Goal: Transaction & Acquisition: Purchase product/service

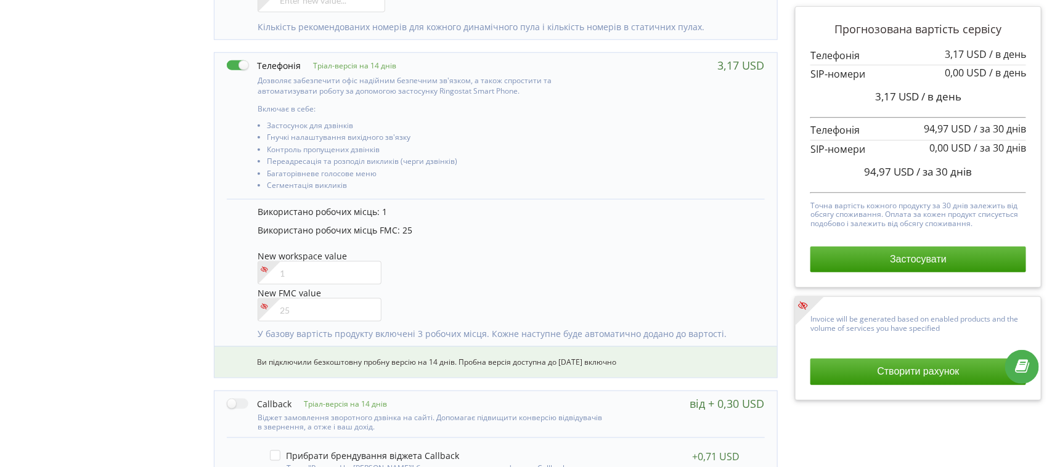
scroll to position [622, 0]
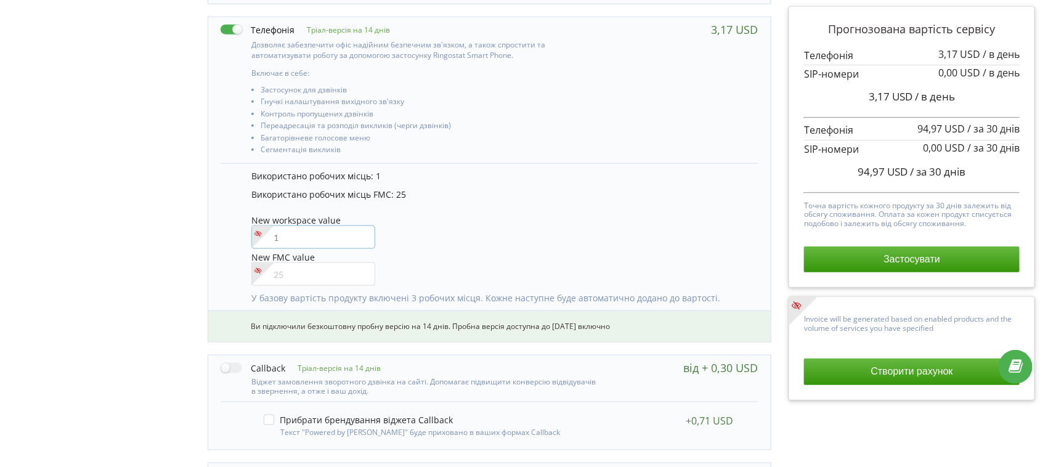
click at [291, 240] on input"] "number" at bounding box center [313, 236] width 124 height 23
type input"] "0"
click at [473, 251] on div "New FMC value" at bounding box center [498, 268] width 494 height 35
click at [293, 270] on input"] "number" at bounding box center [313, 273] width 124 height 23
type input"] "26"
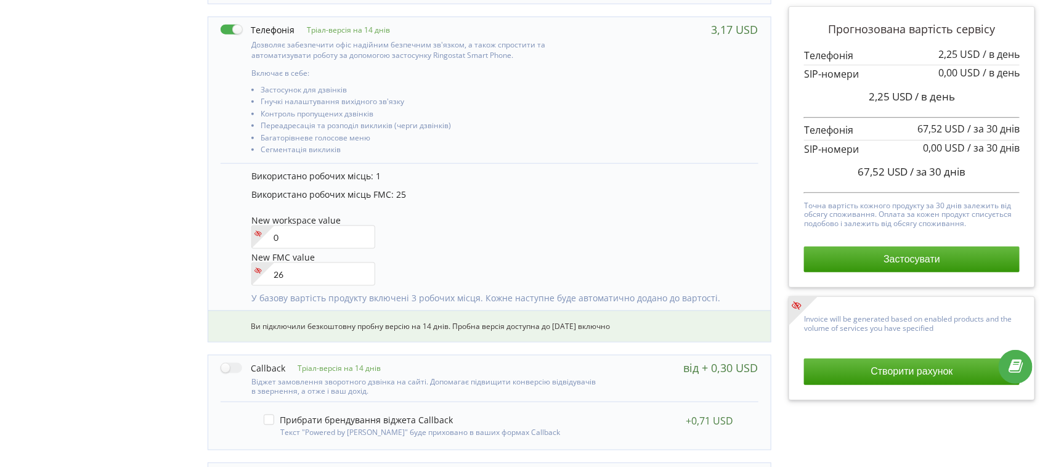
click at [163, 270] on div "Управління продуктами проєкту Оберіть продукти: Чим більше продуктів ви підключ…" at bounding box center [523, 159] width 1039 height 1257
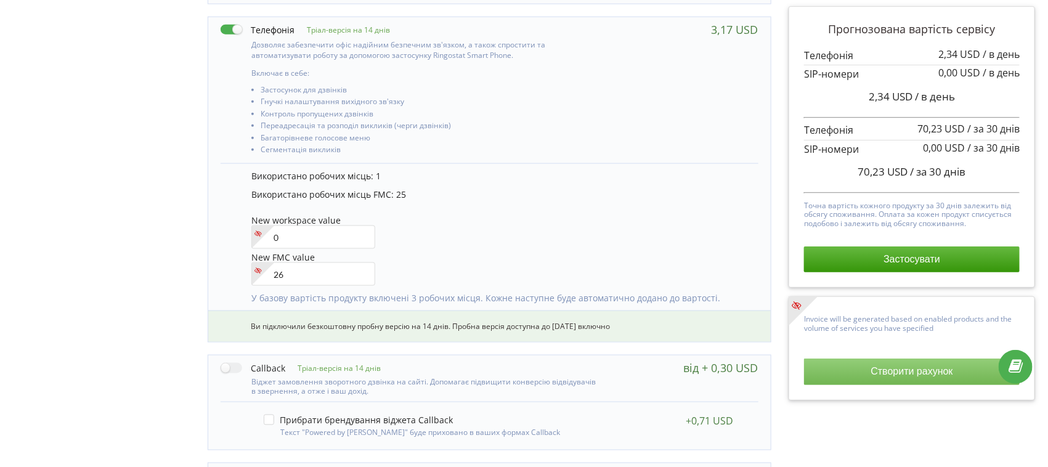
click at [872, 372] on button "Створити рахунок" at bounding box center [912, 372] width 216 height 26
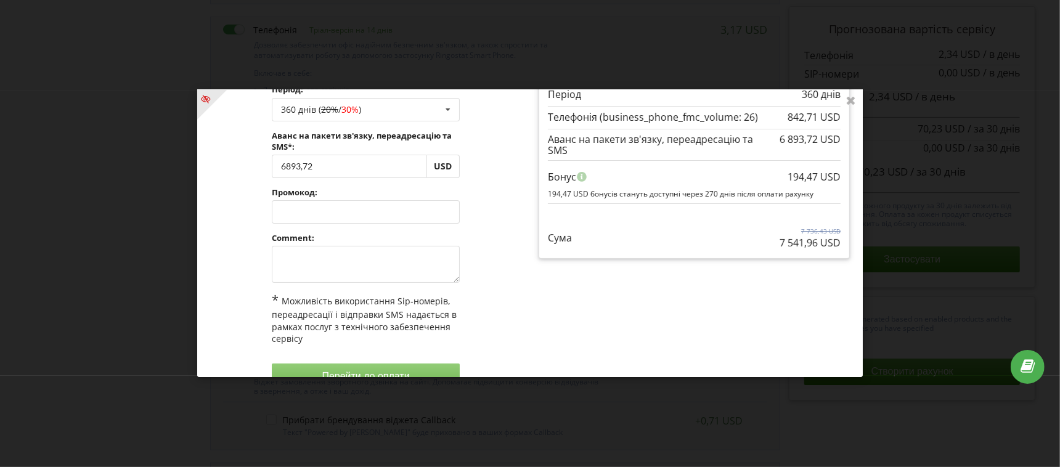
scroll to position [0, 0]
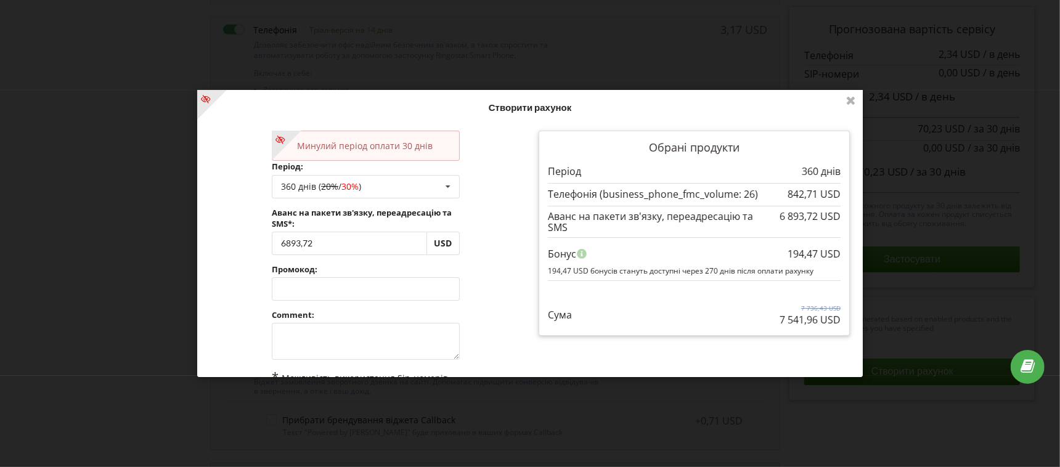
click at [839, 354] on div "Обрані продукти Період 360 днів" at bounding box center [694, 298] width 328 height 353
drag, startPoint x: 771, startPoint y: 322, endPoint x: 839, endPoint y: 317, distance: 67.3
click at [839, 317] on div "Обрані продукти Період 360 днів" at bounding box center [693, 233] width 311 height 205
copy p "7 541,96 USD"
drag, startPoint x: 328, startPoint y: 243, endPoint x: 261, endPoint y: 243, distance: 67.2
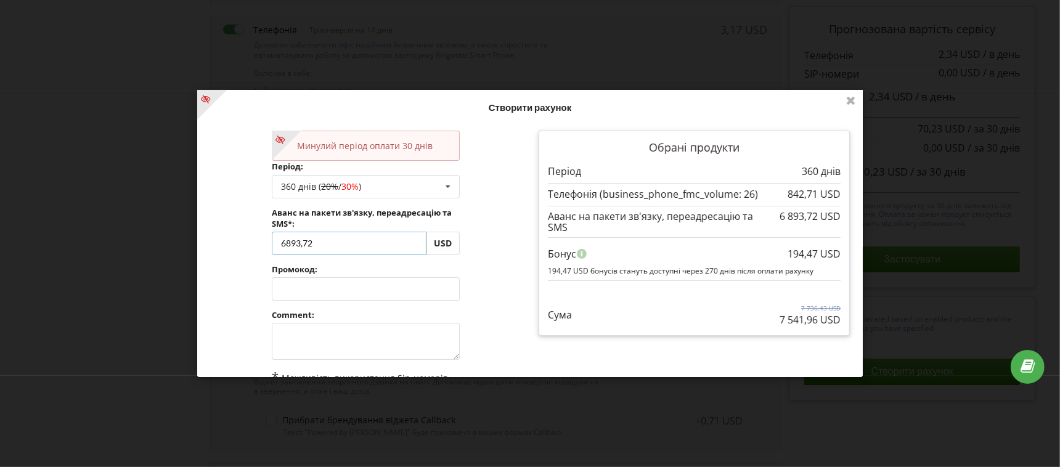
click at [261, 243] on div "Минулий період оплати 30 днів Період: 360 днів ( 20% / 30% ) Поповнити баланс б…" at bounding box center [365, 298] width 328 height 353
click at [357, 195] on div "360 днів ( 20% / 30% ) Поповнити баланс без подовження 30 днів 90 днів 20% /" at bounding box center [366, 185] width 188 height 23
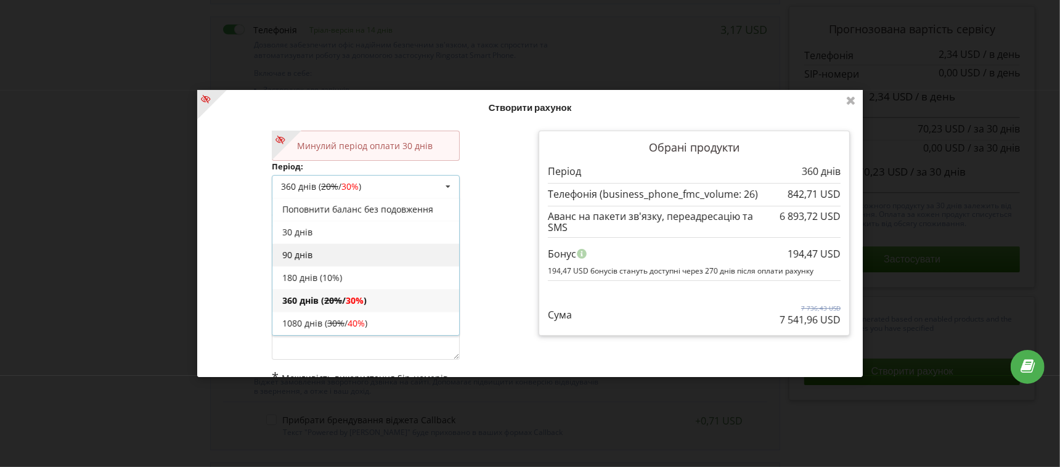
scroll to position [21, 0]
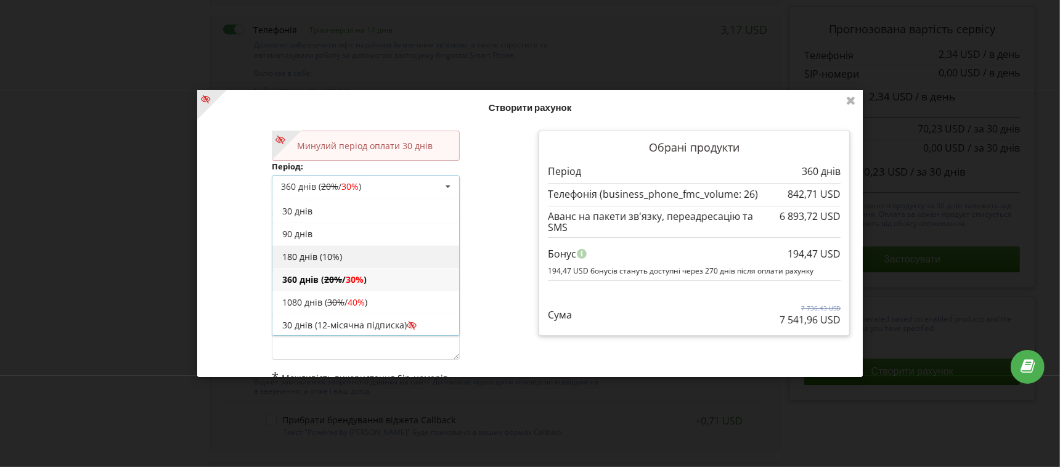
click at [303, 256] on div "180 днів (10%)" at bounding box center [365, 256] width 187 height 23
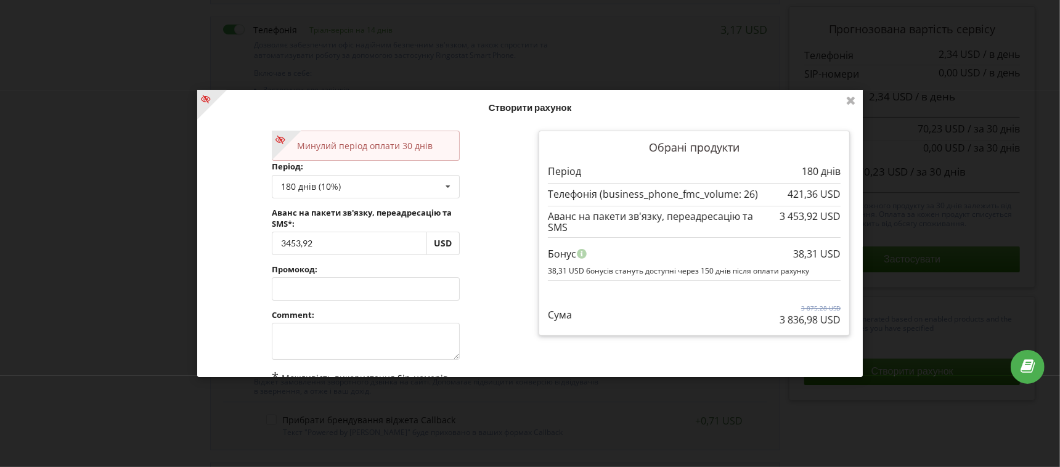
drag, startPoint x: 765, startPoint y: 319, endPoint x: 835, endPoint y: 318, distance: 69.6
click at [835, 318] on div "Обрані продукти Період 180 днів" at bounding box center [693, 233] width 311 height 205
copy p "3 836,98 USD"
drag, startPoint x: 327, startPoint y: 242, endPoint x: 259, endPoint y: 243, distance: 67.8
click at [259, 243] on div "Минулий період оплати 30 днів Період: 180 днів (10%) Поповнити баланс без подов…" at bounding box center [365, 298] width 328 height 353
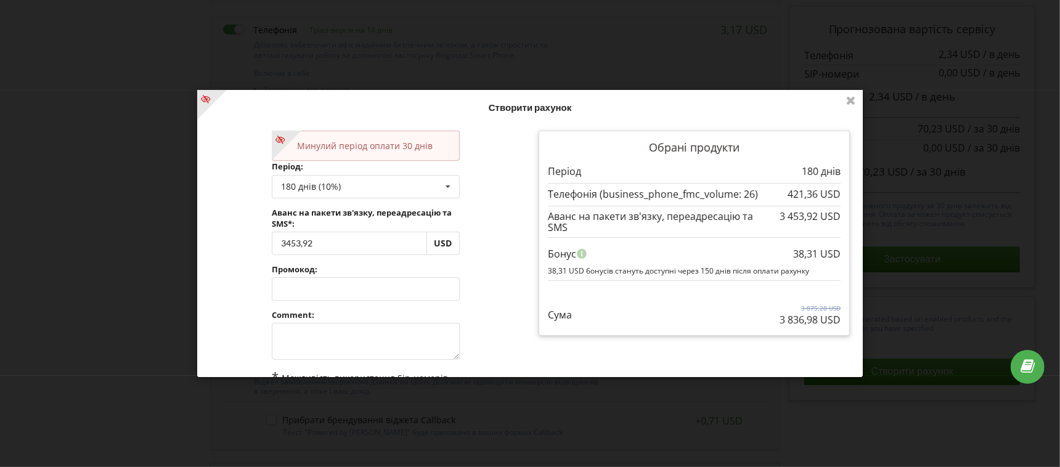
click at [94, 91] on div "Нові умови набудуть чинності з 2025-09-23. На цій сторінці ви у будь-яку мить м…" at bounding box center [530, 233] width 1060 height 467
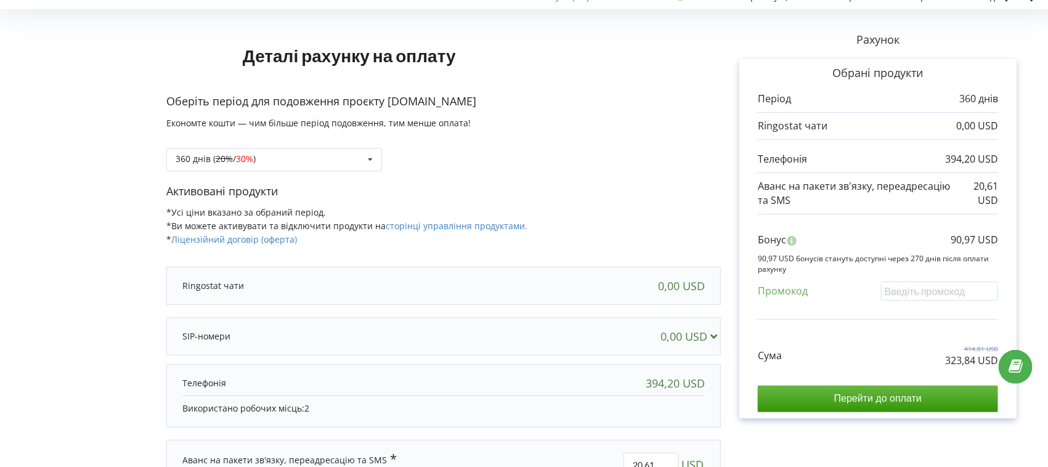
scroll to position [142, 0]
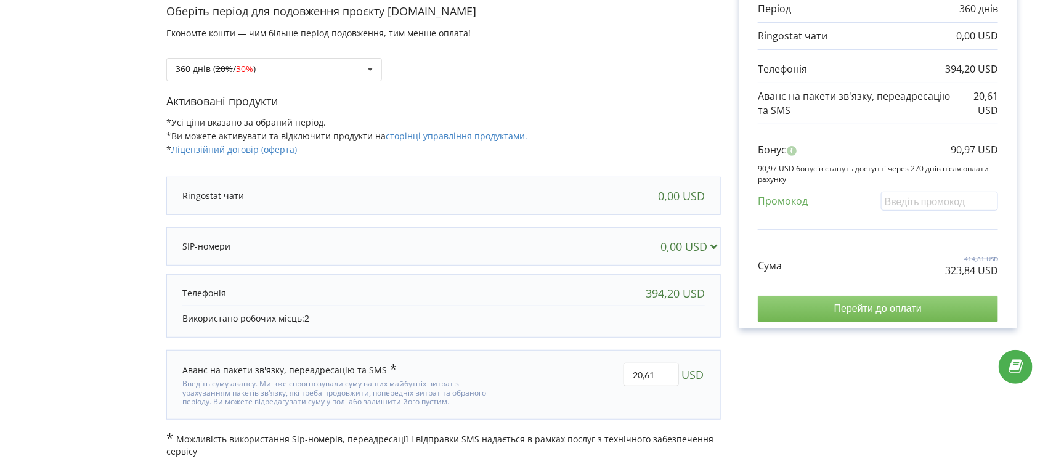
click at [900, 312] on input "Перейти до оплати" at bounding box center [878, 309] width 240 height 26
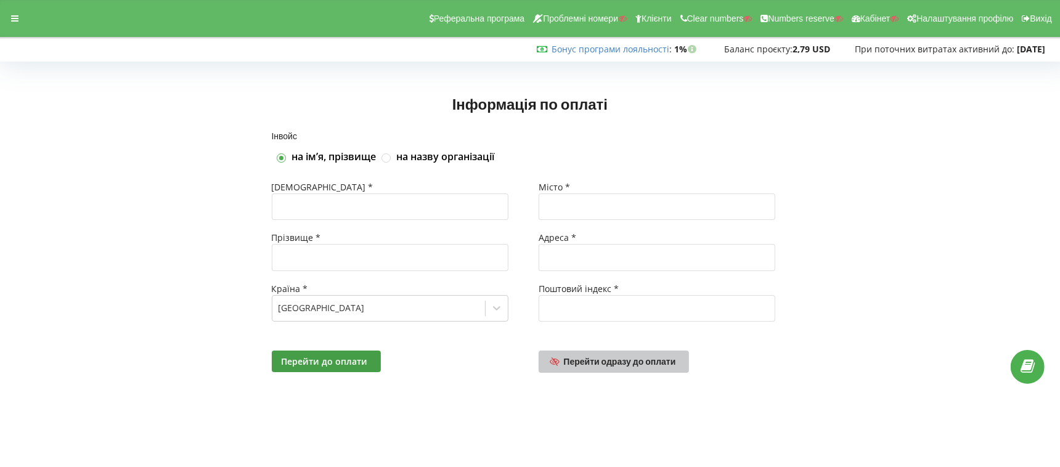
click at [635, 359] on span "Перейти одразу до оплати" at bounding box center [620, 361] width 112 height 10
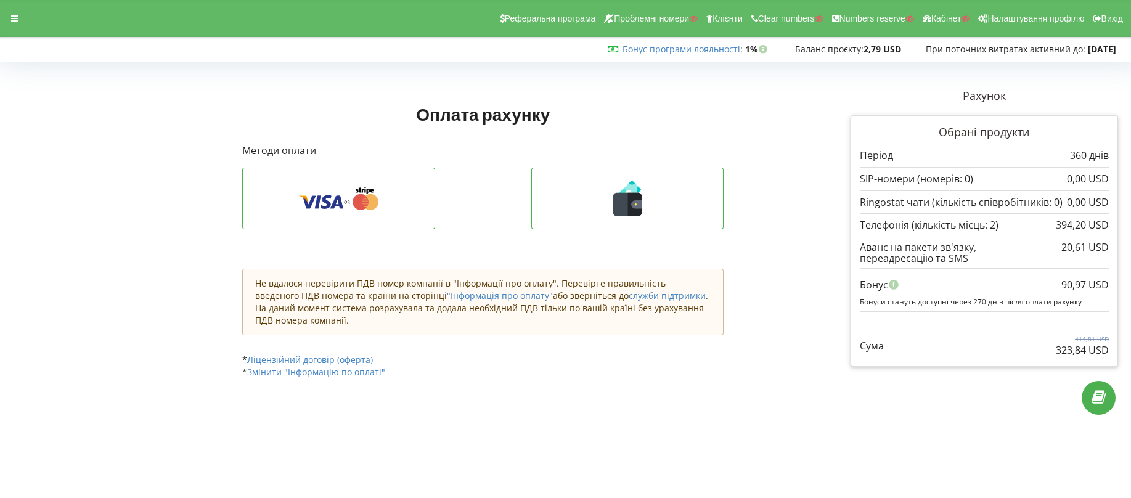
click at [328, 73] on div "Оплата рахунку Рахунок" at bounding box center [565, 228] width 1122 height 342
drag, startPoint x: 1060, startPoint y: 245, endPoint x: 1086, endPoint y: 243, distance: 25.3
click at [1059, 243] on div "20,61 USD" at bounding box center [1084, 247] width 47 height 11
copy div "20,61"
click at [11, 6] on div "Реферальна програма Проблемні номери Клієнти Clear numbers Numbers reserve Кабі…" at bounding box center [565, 18] width 1148 height 37
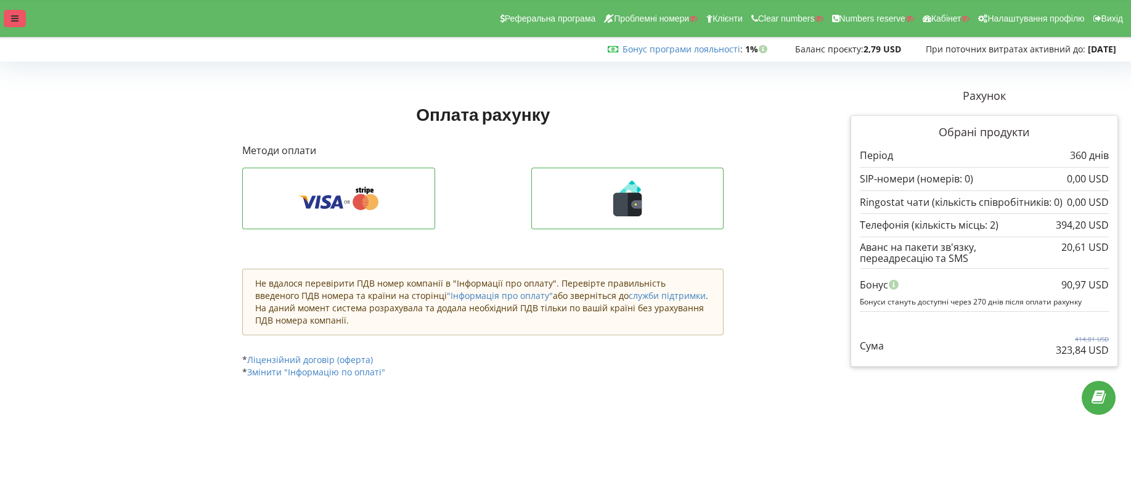
click at [11, 23] on div at bounding box center [15, 18] width 22 height 17
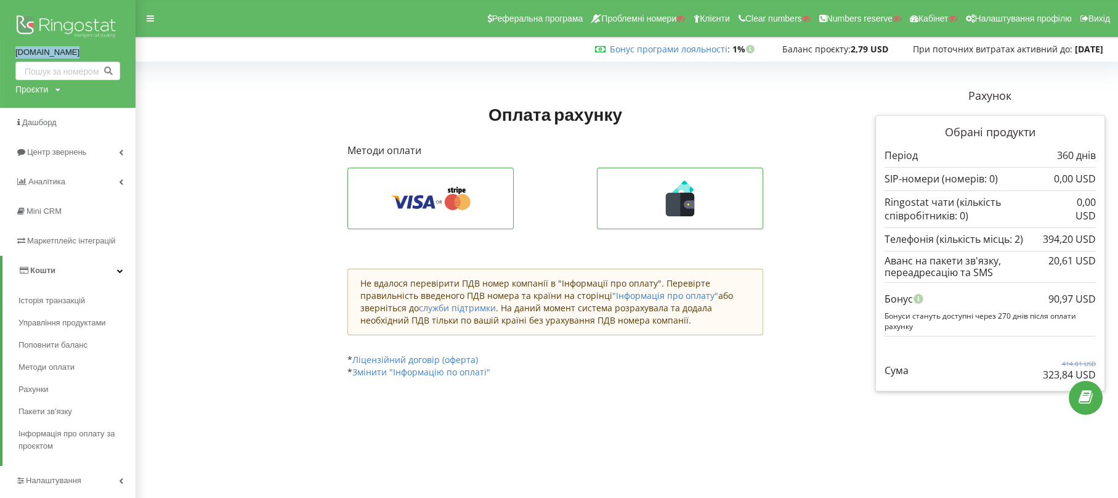
drag, startPoint x: 6, startPoint y: 51, endPoint x: 79, endPoint y: 55, distance: 73.5
click at [79, 55] on div "geopro.com.ua Проєкти Пошук" at bounding box center [68, 54] width 136 height 108
copy link "geopro.com.ua"
click at [49, 92] on div "Проєкти Пошук" at bounding box center [37, 89] width 45 height 12
click at [47, 109] on input "text" at bounding box center [54, 115] width 62 height 18
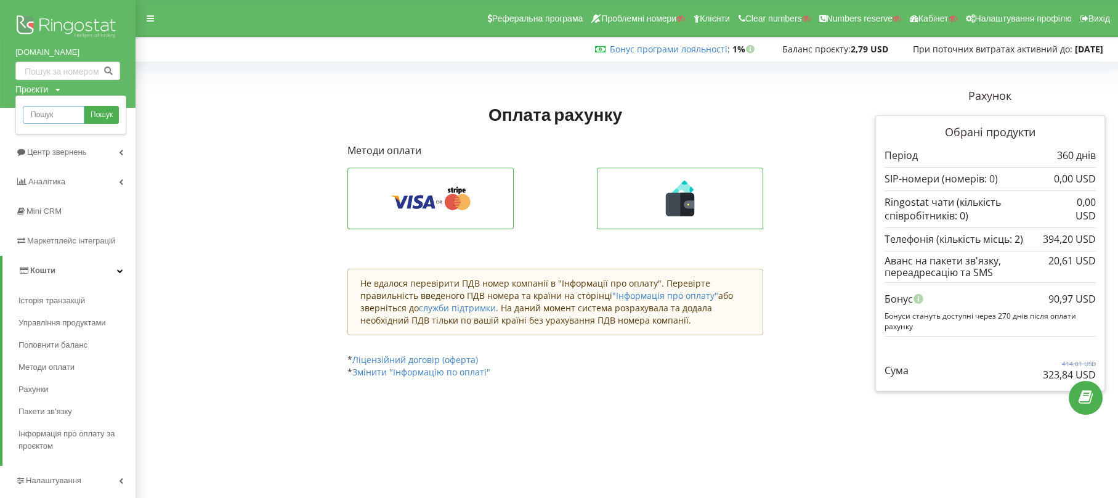
paste input "geopro.com.ua"
type input "geopro.com.ua"
click at [99, 120] on span "Пошук" at bounding box center [102, 115] width 22 height 11
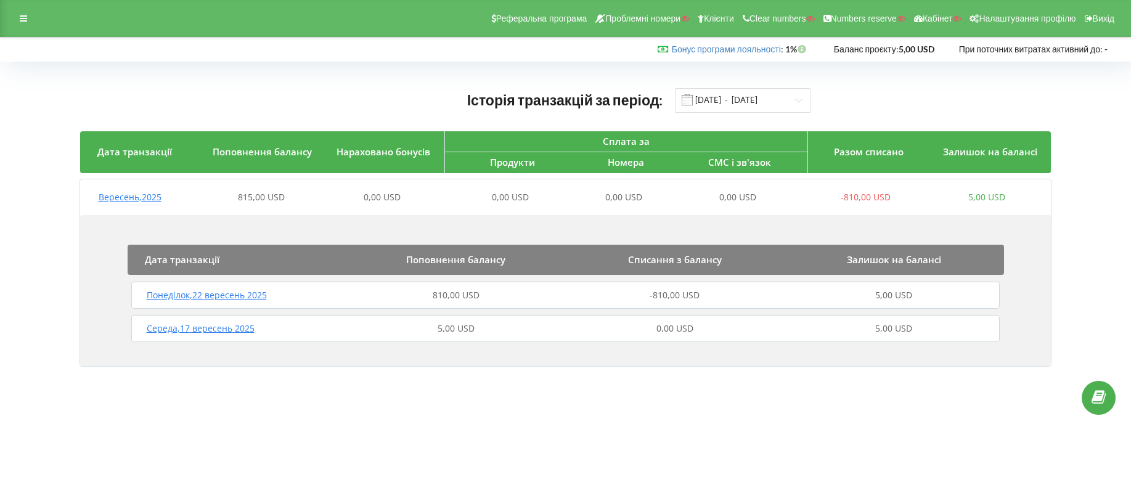
click at [503, 296] on div "810,00 USD" at bounding box center [456, 295] width 219 height 12
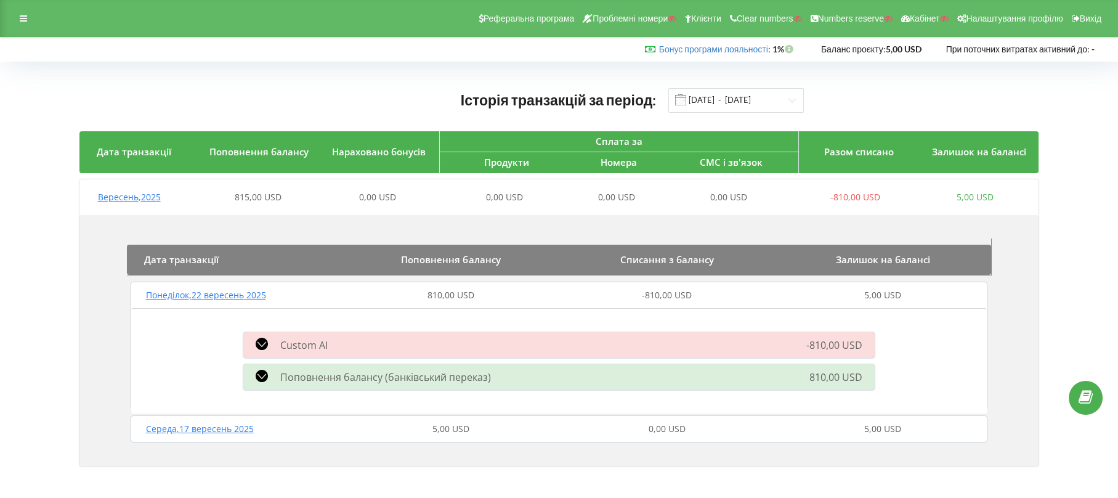
click at [496, 298] on div "810,00 USD" at bounding box center [451, 295] width 216 height 12
